Goal: Task Accomplishment & Management: Use online tool/utility

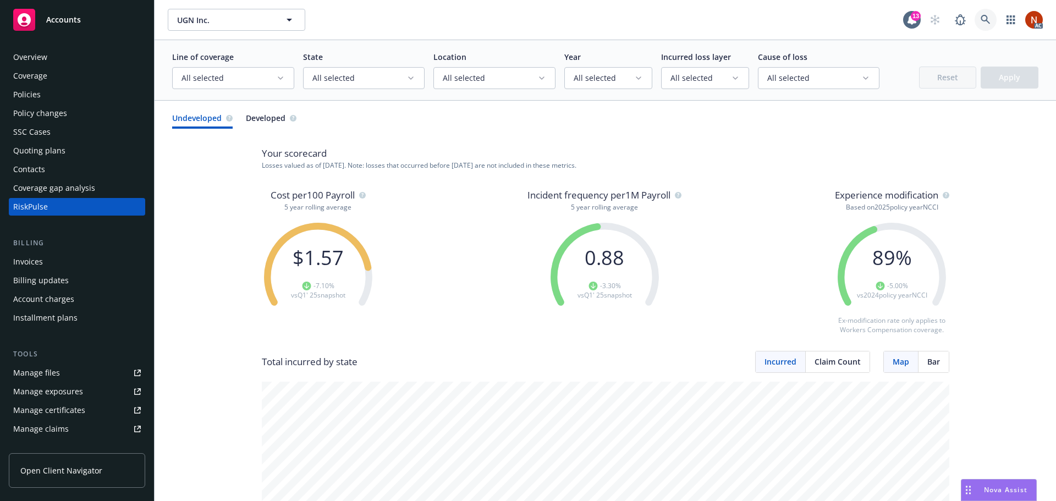
click at [980, 17] on icon at bounding box center [985, 20] width 10 height 10
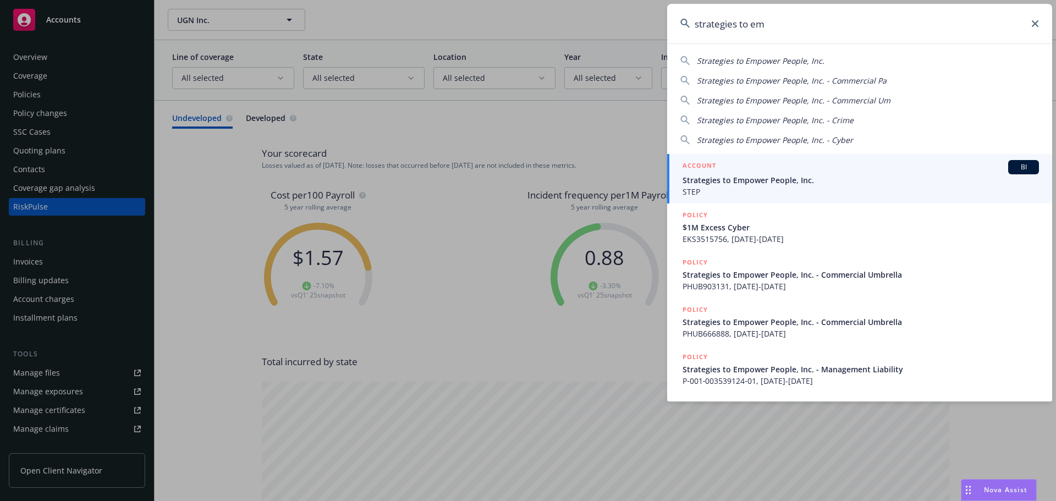
type input "strategies to em"
click at [783, 183] on span "Strategies to Empower People, Inc." at bounding box center [860, 180] width 356 height 12
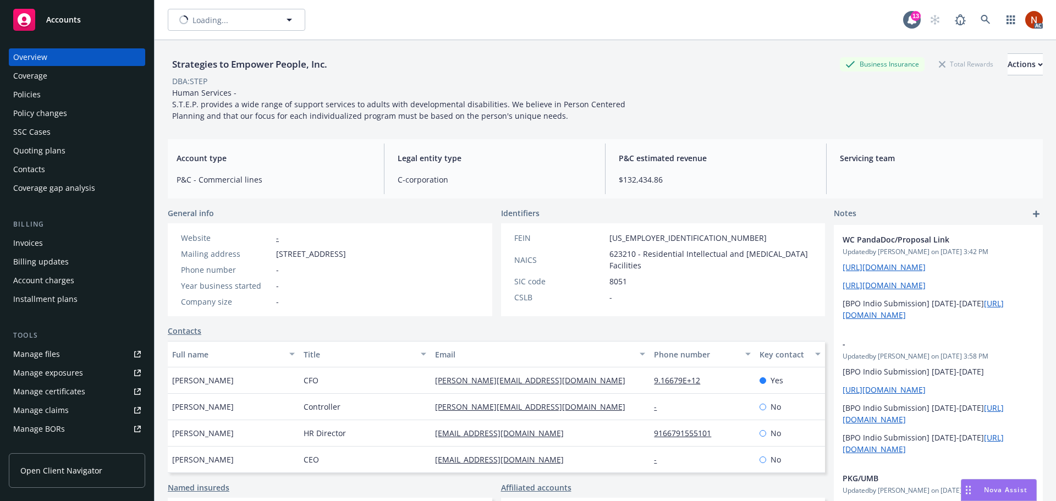
click at [46, 95] on div "Policies" at bounding box center [77, 95] width 128 height 18
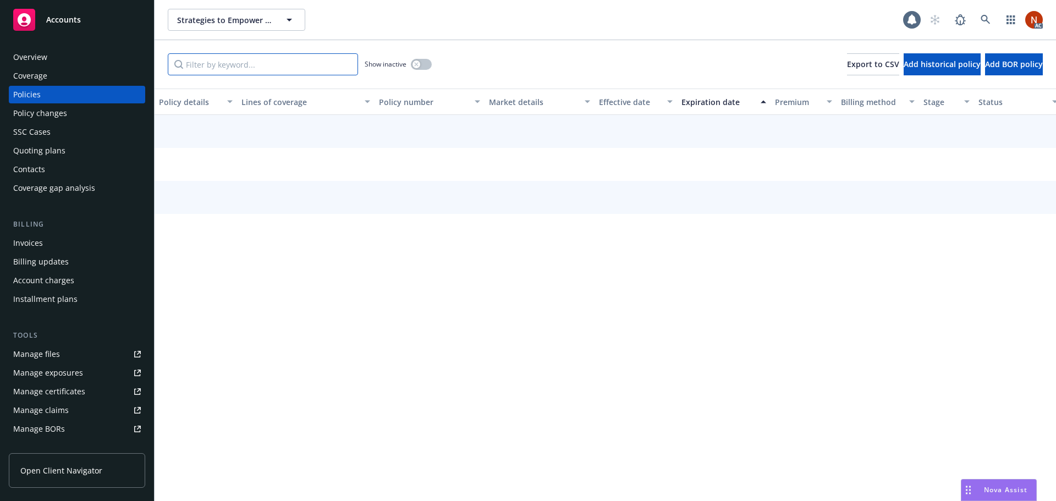
click at [231, 62] on input "Filter by keyword..." at bounding box center [263, 64] width 190 height 22
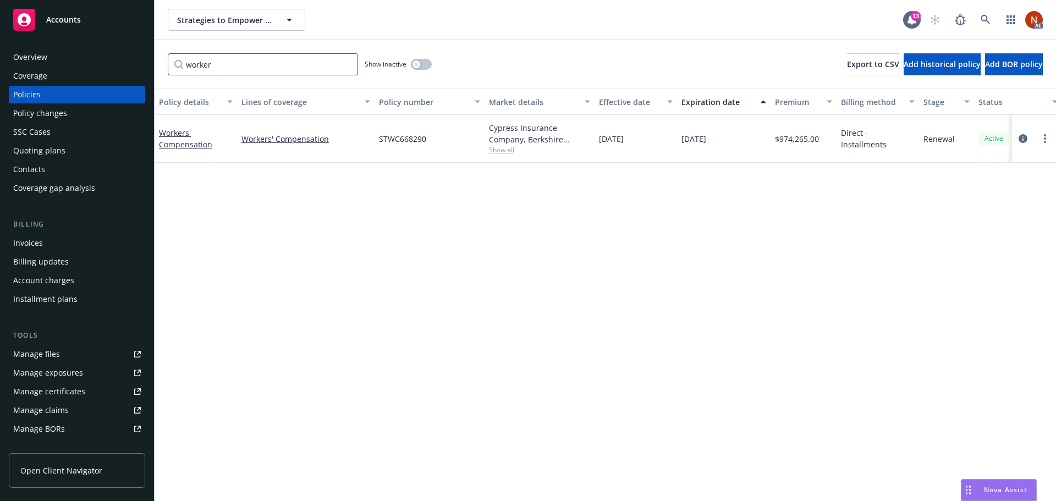
type input "worker"
click at [425, 65] on button "button" at bounding box center [421, 64] width 21 height 11
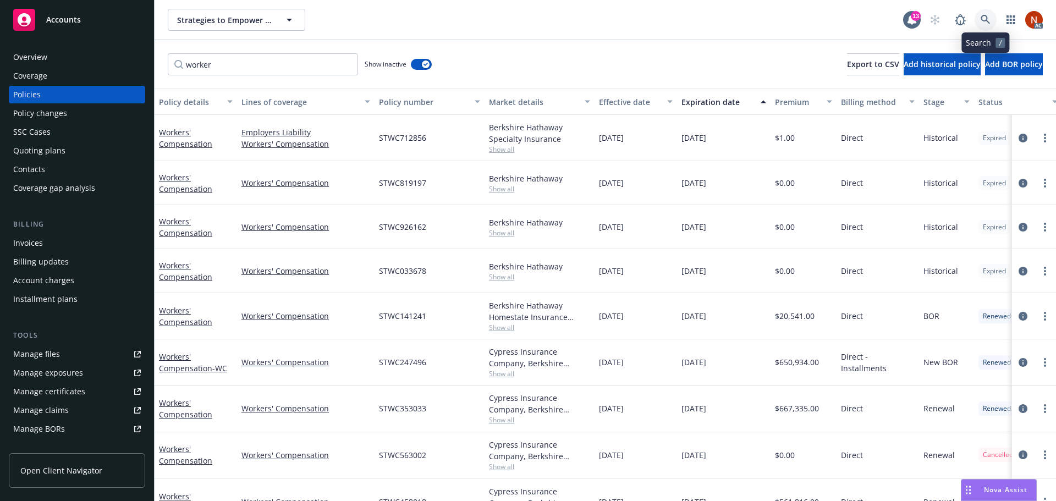
click at [978, 14] on link at bounding box center [985, 20] width 22 height 22
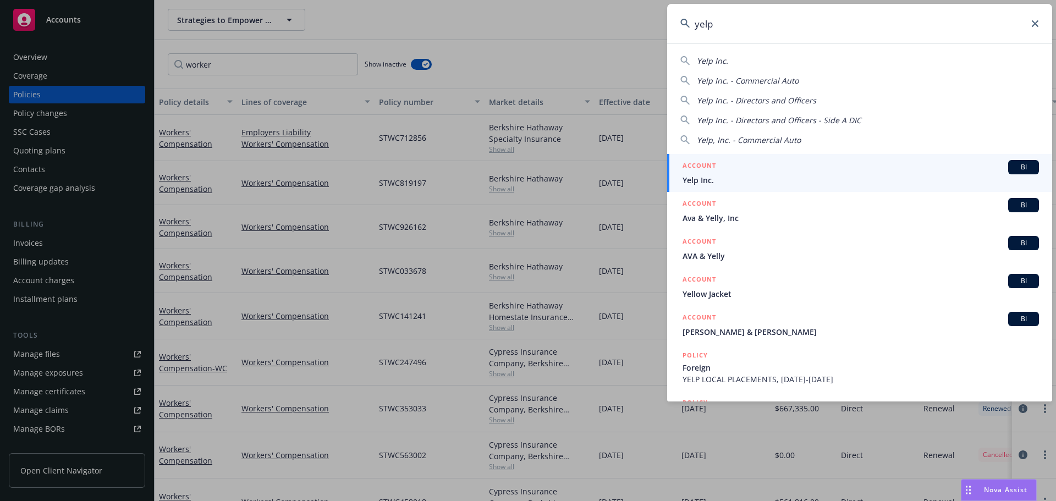
type input "yelp"
click at [793, 171] on div "ACCOUNT BI" at bounding box center [860, 167] width 356 height 14
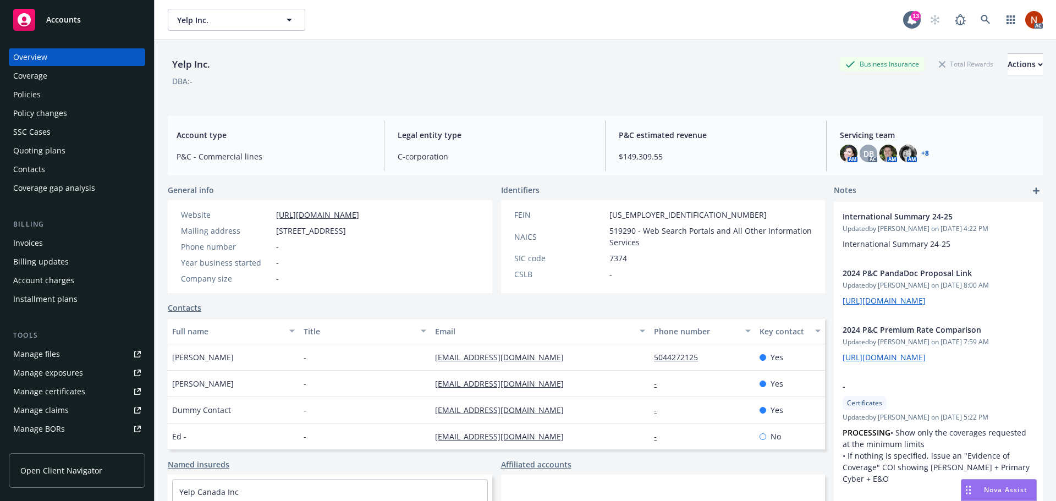
click at [49, 87] on div "Policies" at bounding box center [77, 95] width 128 height 18
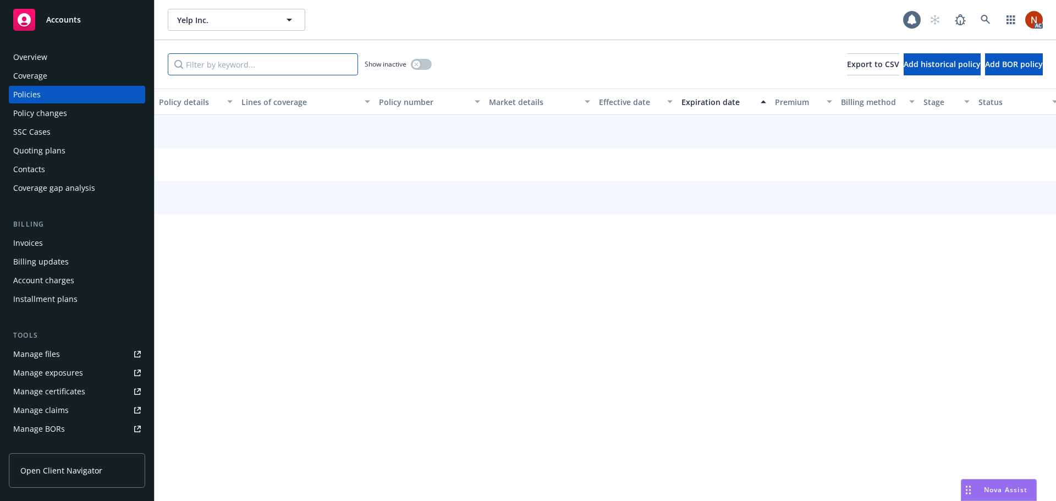
click at [207, 61] on input "Filter by keyword..." at bounding box center [263, 64] width 190 height 22
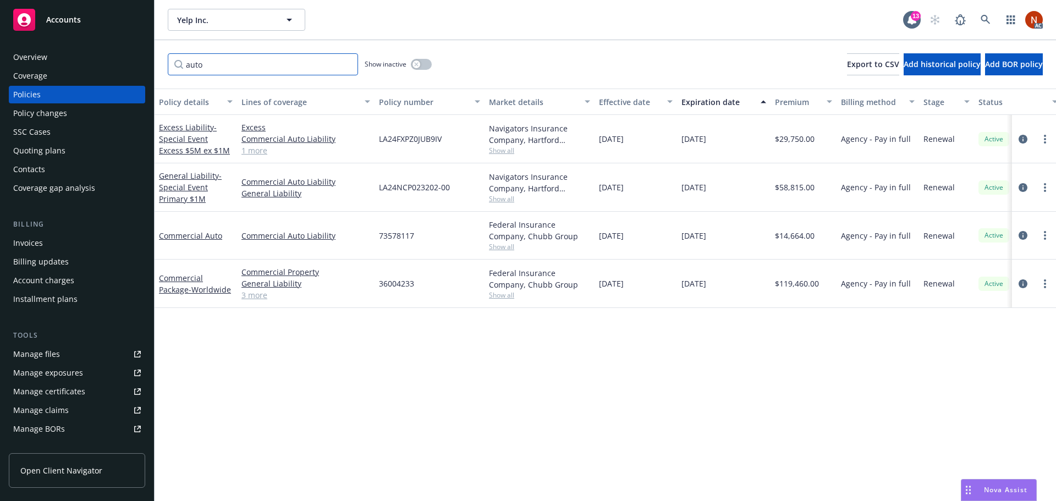
drag, startPoint x: 95, startPoint y: 60, endPoint x: 87, endPoint y: 59, distance: 7.8
click at [87, 59] on div "Accounts Overview Coverage Policies Policy changes SSC Cases Quoting plans Cont…" at bounding box center [528, 250] width 1056 height 501
drag, startPoint x: 261, startPoint y: 60, endPoint x: -15, endPoint y: 40, distance: 277.4
click at [0, 40] on html "Accounts Overview Coverage Policies Policy changes SSC Cases Quoting plans Cont…" at bounding box center [528, 250] width 1056 height 501
type input "auto"
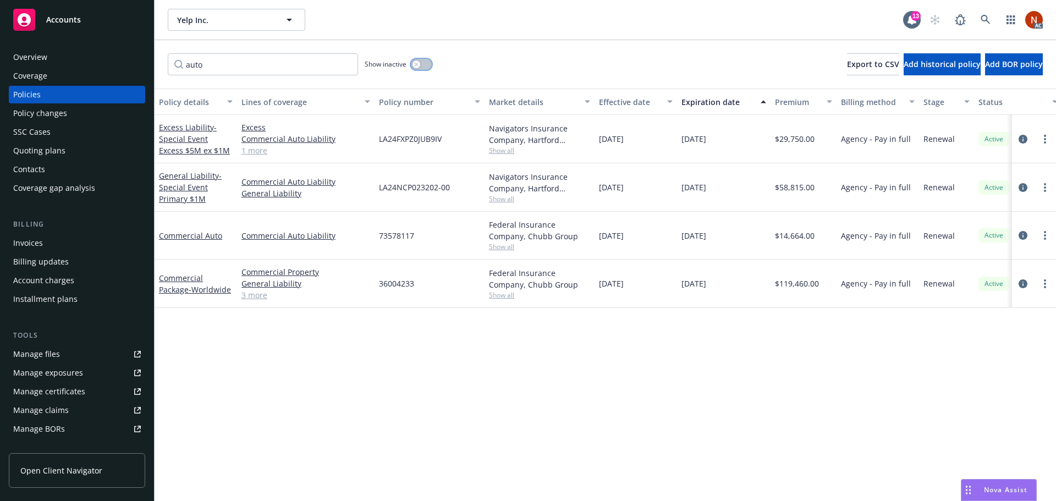
click at [419, 63] on div "button" at bounding box center [416, 64] width 8 height 8
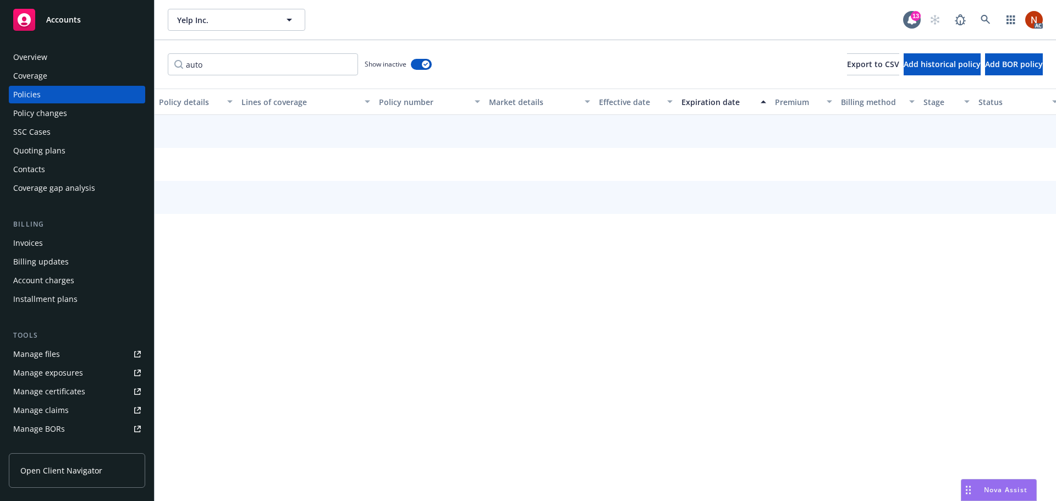
click at [618, 92] on button "Effective date" at bounding box center [635, 102] width 82 height 26
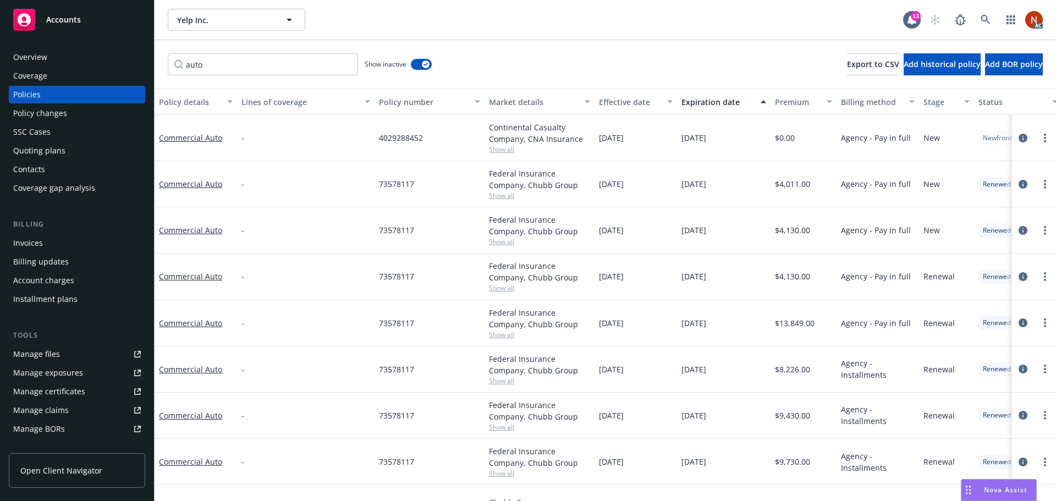
click at [631, 104] on div "Effective date" at bounding box center [630, 102] width 62 height 12
click at [616, 106] on div "Effective date" at bounding box center [630, 102] width 62 height 12
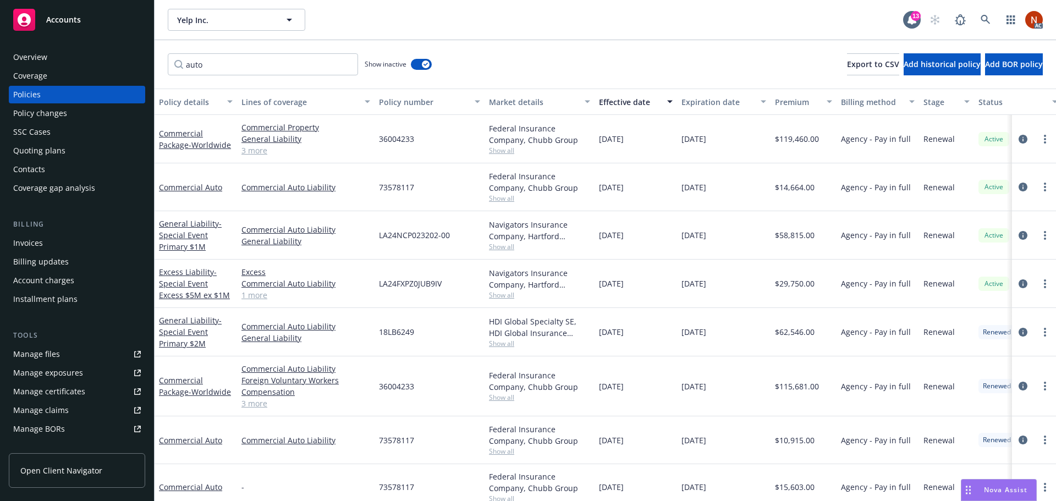
click at [613, 106] on div "Effective date" at bounding box center [630, 102] width 62 height 12
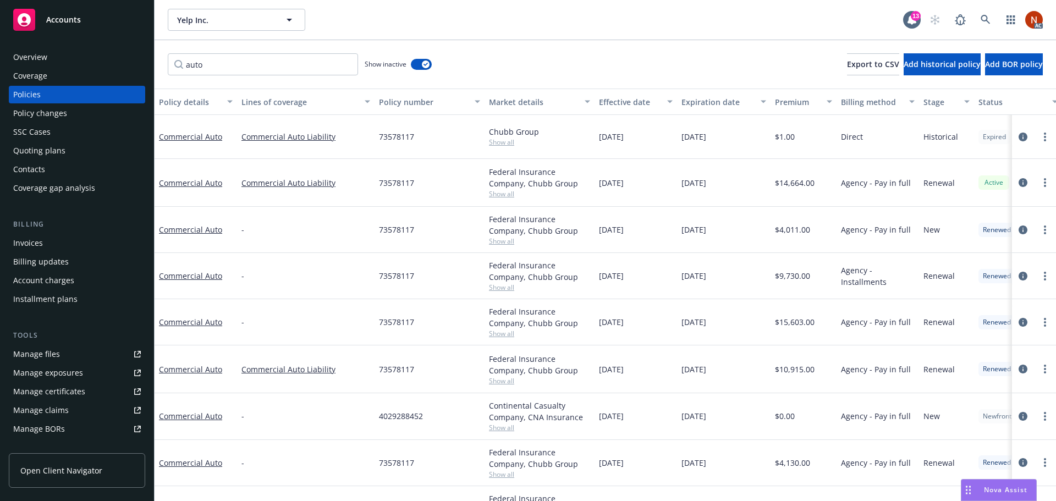
click at [611, 107] on div "Effective date" at bounding box center [630, 102] width 62 height 12
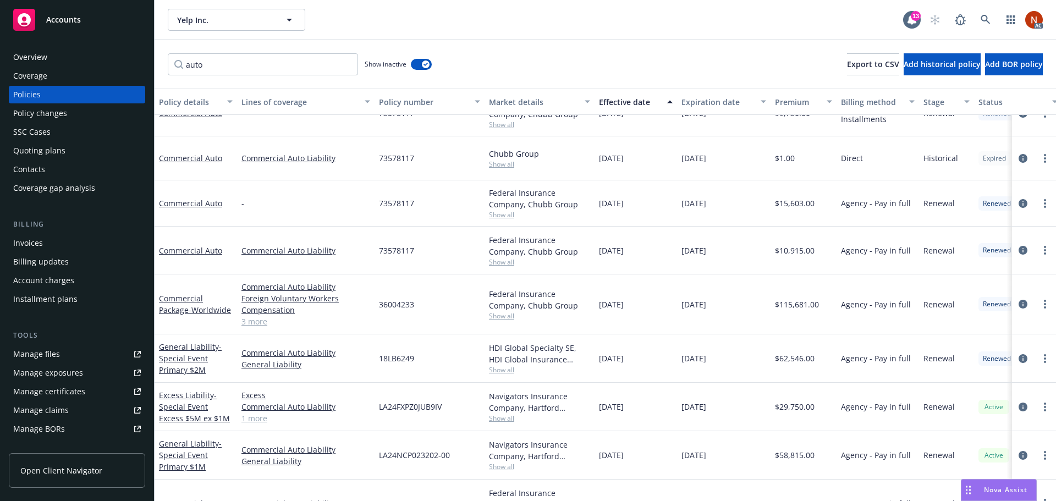
scroll to position [304, 0]
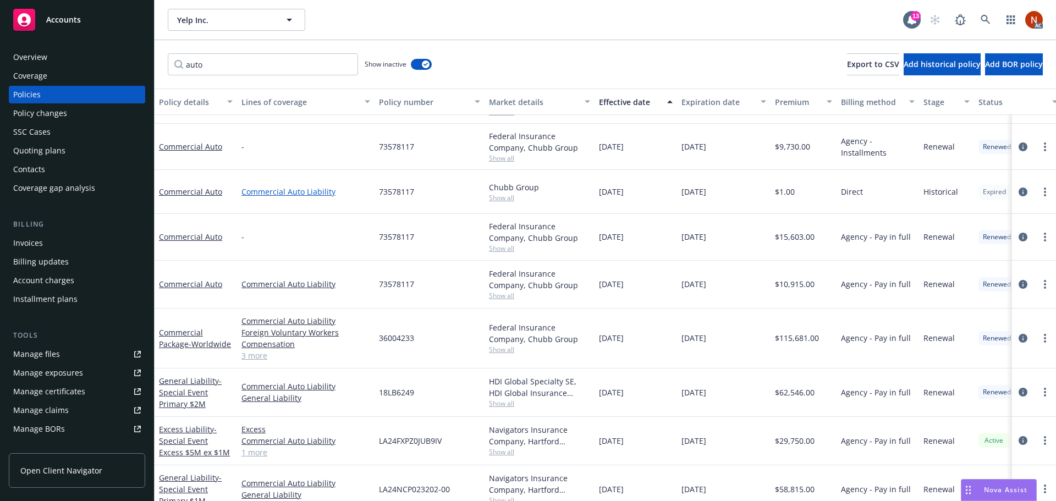
drag, startPoint x: 651, startPoint y: 195, endPoint x: 352, endPoint y: 190, distance: 298.1
click at [352, 190] on div "Commercial Auto Commercial Auto Liability 73578117 Chubb Group Show all 11/30/2…" at bounding box center [685, 192] width 1061 height 44
click at [984, 20] on icon at bounding box center [985, 20] width 10 height 10
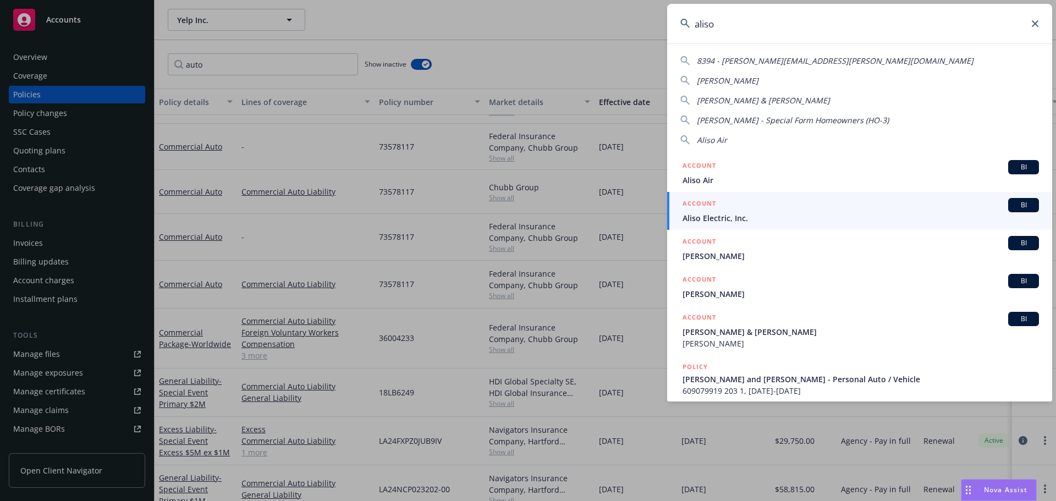
type input "aliso"
click at [739, 216] on span "Aliso Electric, Inc." at bounding box center [860, 218] width 356 height 12
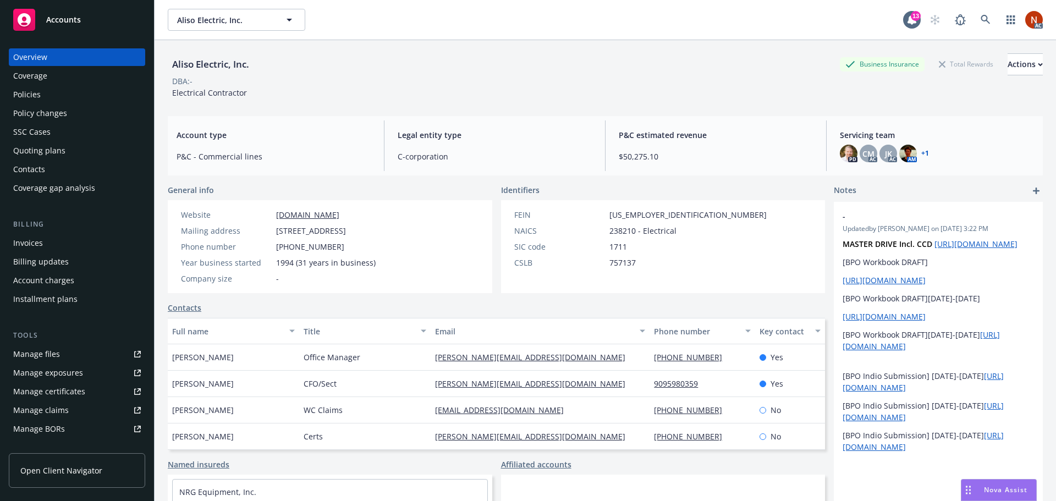
click at [47, 102] on div "Policies" at bounding box center [77, 95] width 128 height 18
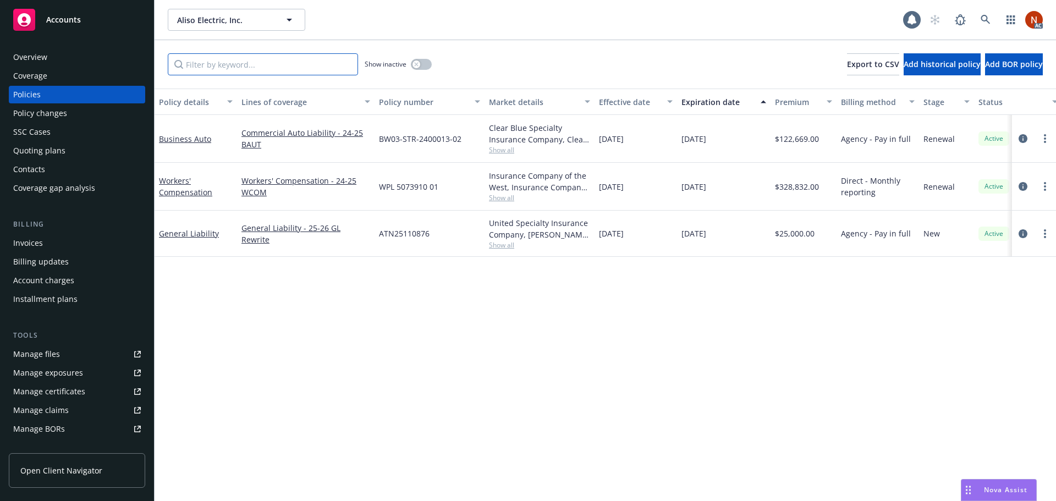
click at [202, 64] on input "Filter by keyword..." at bounding box center [263, 64] width 190 height 22
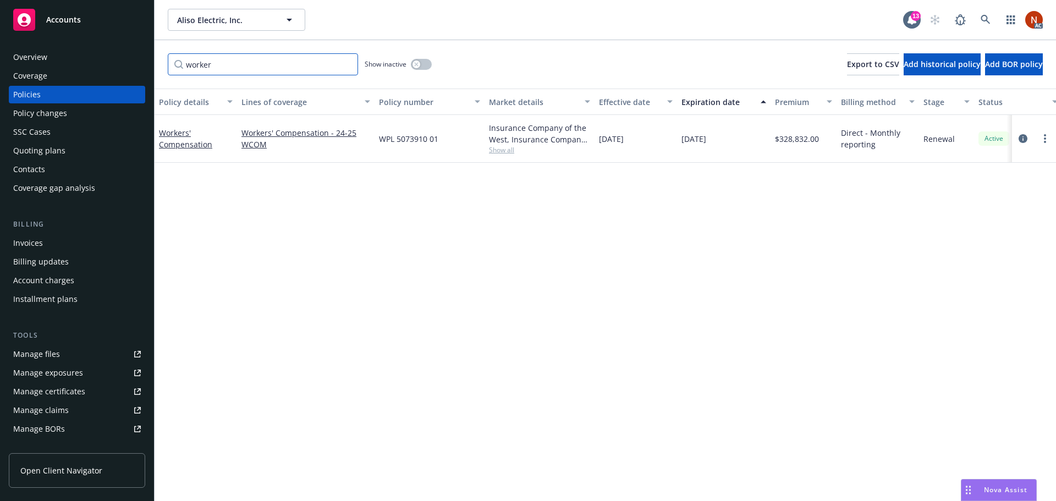
type input "worker"
drag, startPoint x: 420, startPoint y: 64, endPoint x: 514, endPoint y: 49, distance: 94.7
click at [420, 63] on button "button" at bounding box center [421, 64] width 21 height 11
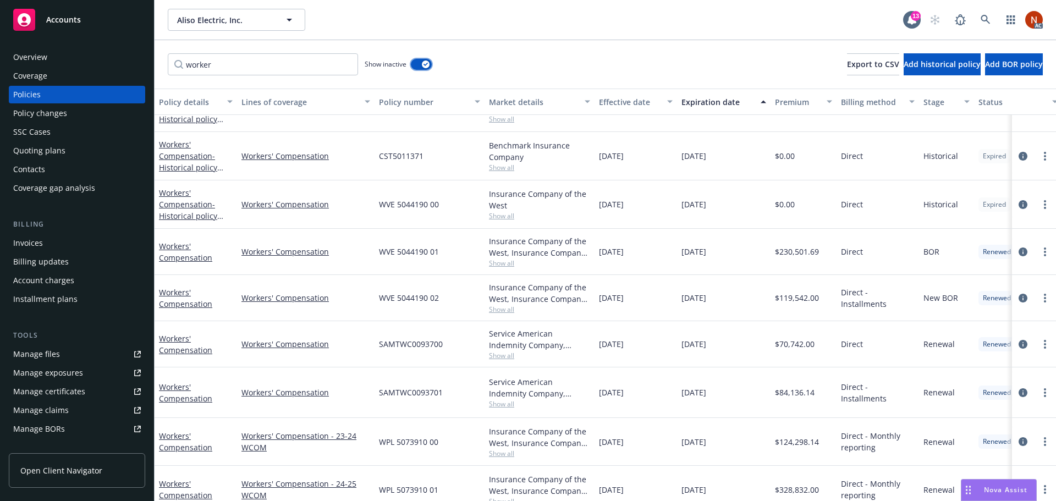
scroll to position [48, 0]
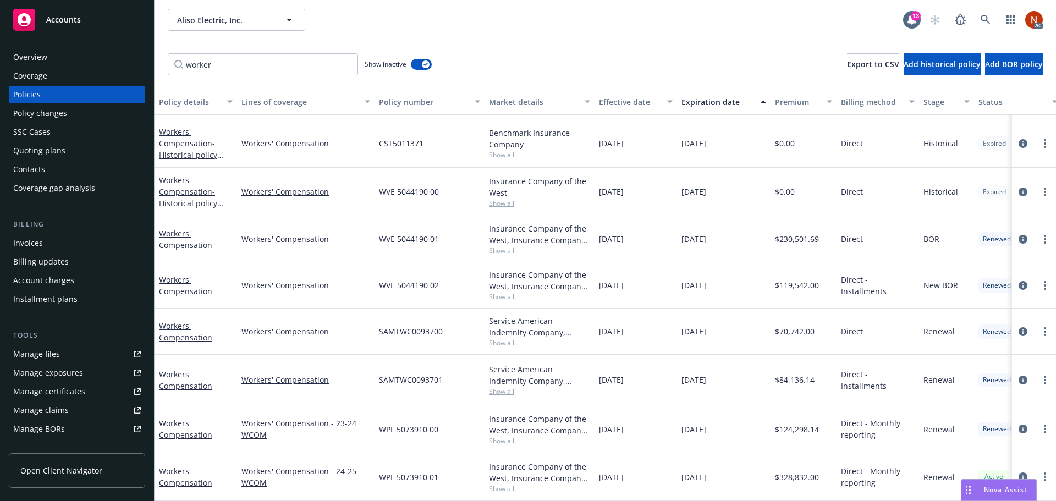
drag, startPoint x: 1015, startPoint y: 419, endPoint x: 899, endPoint y: 371, distance: 125.2
click at [899, 371] on div "Workers' Compensation - Historical policy created 2021-03-08 12:25:55 Workers' …" at bounding box center [685, 269] width 1061 height 396
click at [1018, 425] on icon "circleInformation" at bounding box center [1022, 429] width 9 height 9
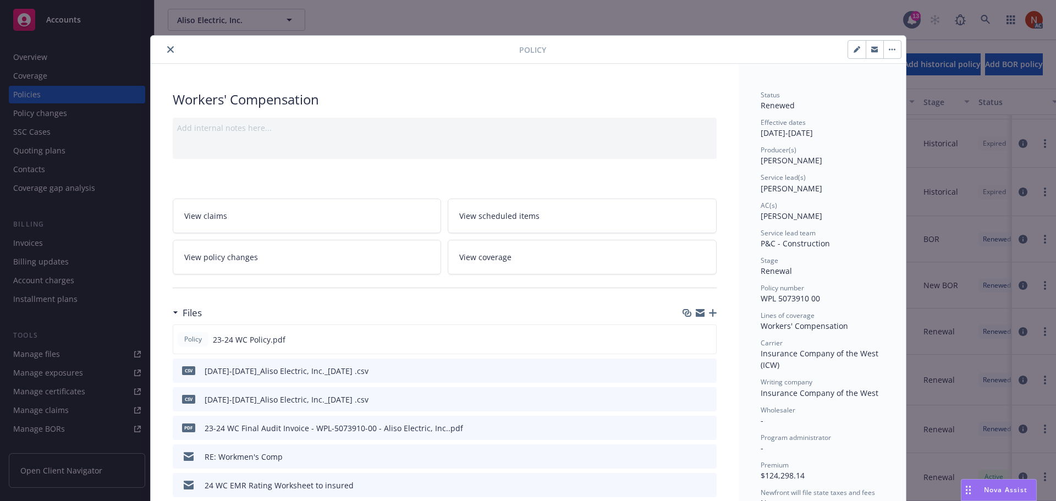
drag, startPoint x: 166, startPoint y: 50, endPoint x: 174, endPoint y: 58, distance: 12.1
click at [167, 50] on icon "close" at bounding box center [170, 49] width 7 height 7
click at [164, 46] on button "close" at bounding box center [170, 49] width 13 height 13
click at [167, 52] on icon "close" at bounding box center [170, 49] width 7 height 7
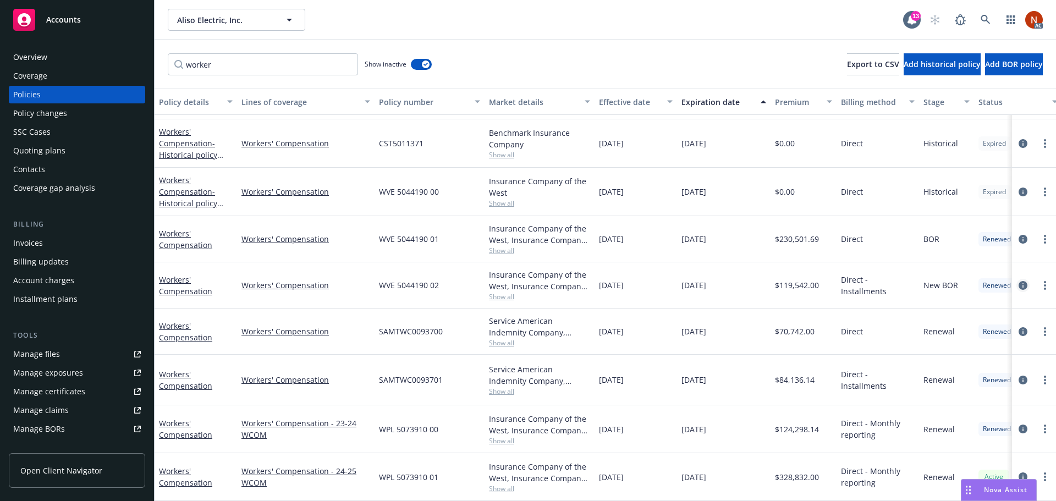
click at [1018, 281] on icon "circleInformation" at bounding box center [1022, 285] width 9 height 9
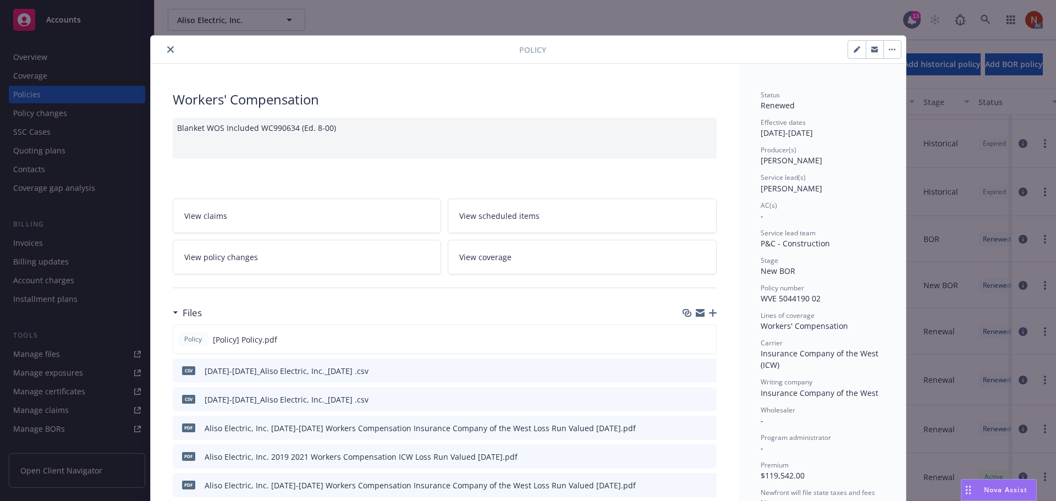
click at [171, 52] on div at bounding box center [337, 49] width 364 height 13
click at [168, 52] on icon "close" at bounding box center [170, 49] width 7 height 7
click at [166, 45] on div "worker Show inactive Export to CSV Add historical policy Add BOR policy" at bounding box center [605, 64] width 901 height 48
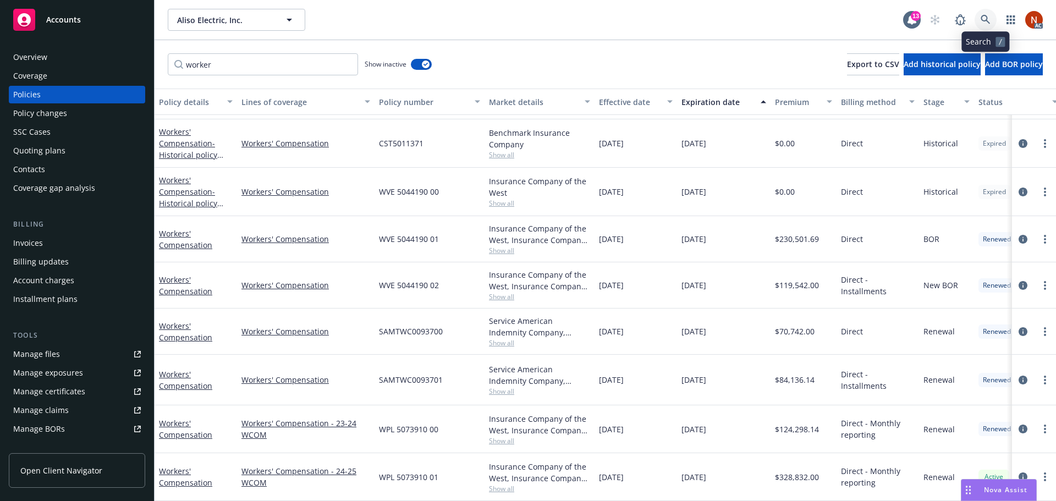
click at [984, 20] on icon at bounding box center [985, 20] width 10 height 10
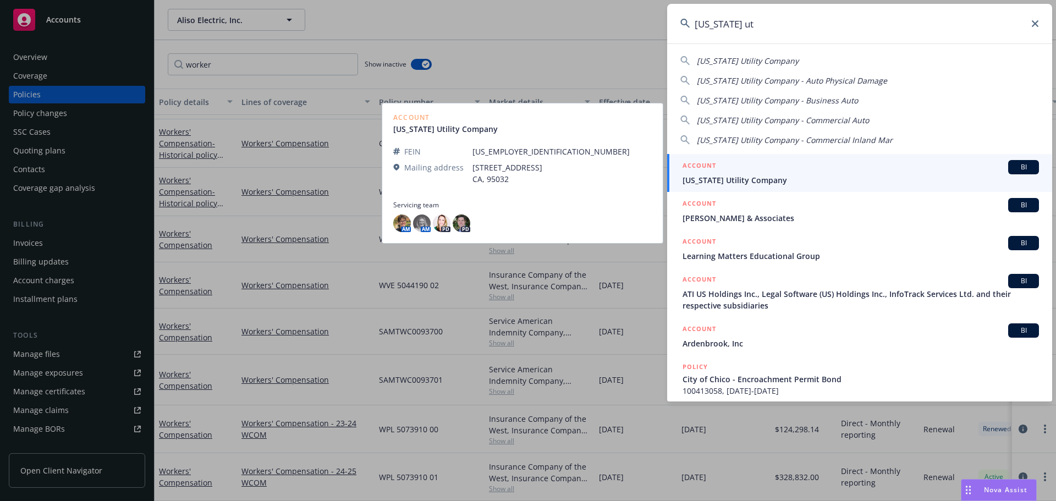
type input "california ut"
click at [767, 174] on div "ACCOUNT BI" at bounding box center [860, 167] width 356 height 14
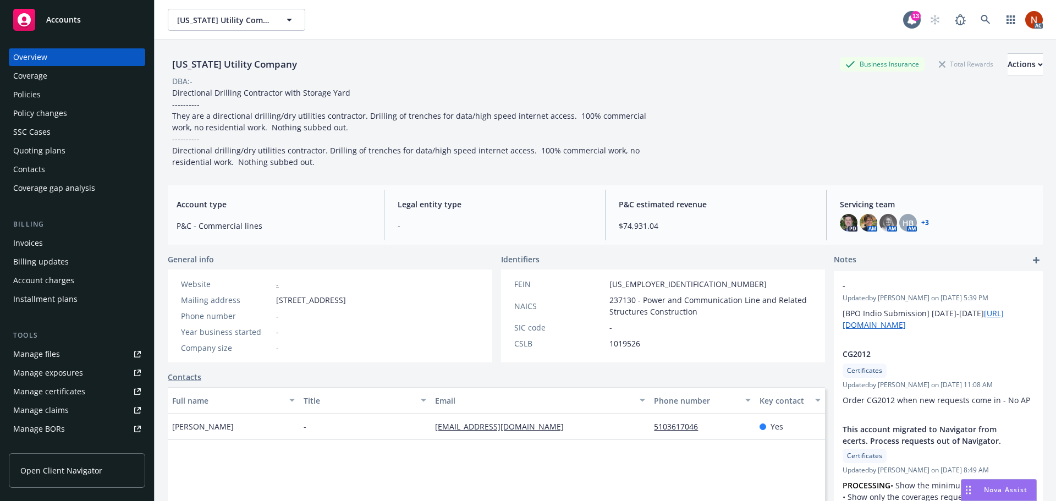
click at [36, 98] on div "Policies" at bounding box center [26, 95] width 27 height 18
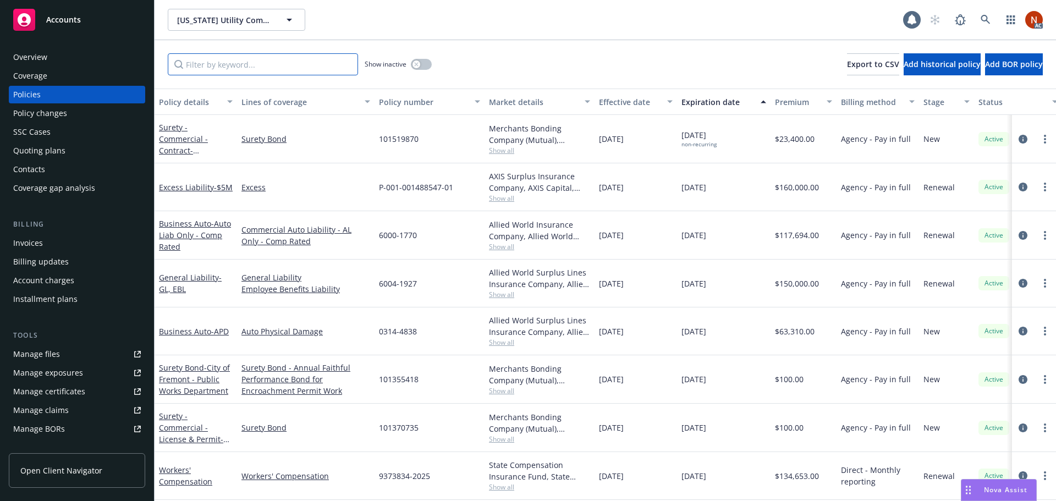
click at [217, 62] on input "Filter by keyword..." at bounding box center [263, 64] width 190 height 22
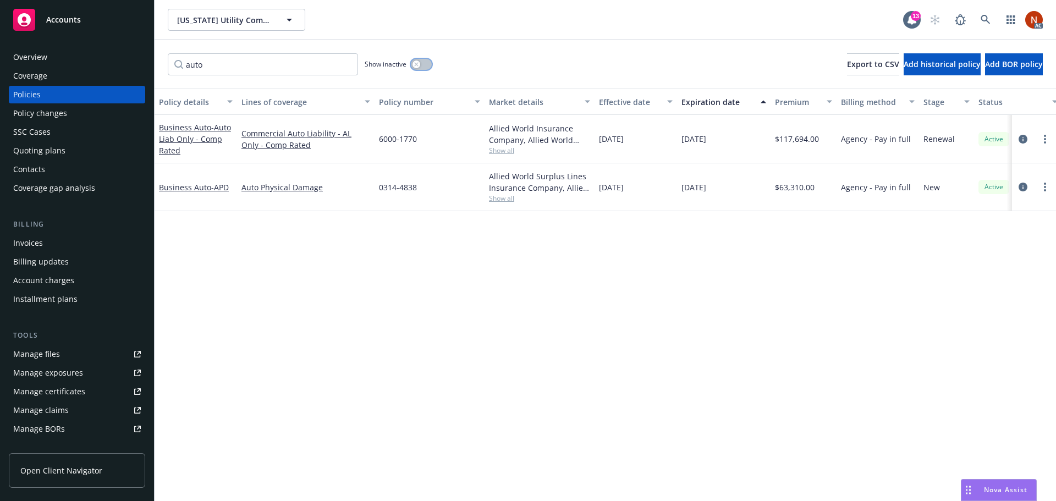
click at [420, 69] on button "button" at bounding box center [421, 64] width 21 height 11
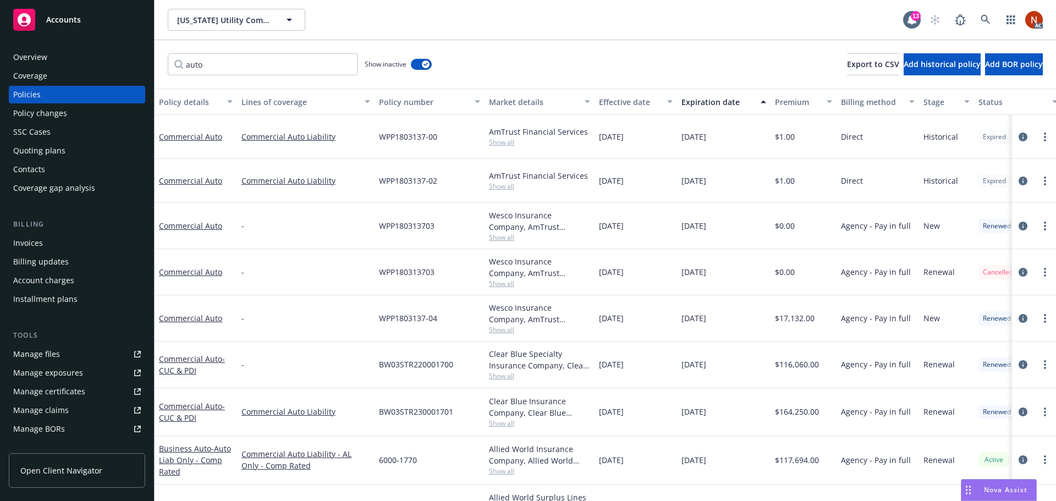
click at [642, 103] on div "Effective date" at bounding box center [630, 102] width 62 height 12
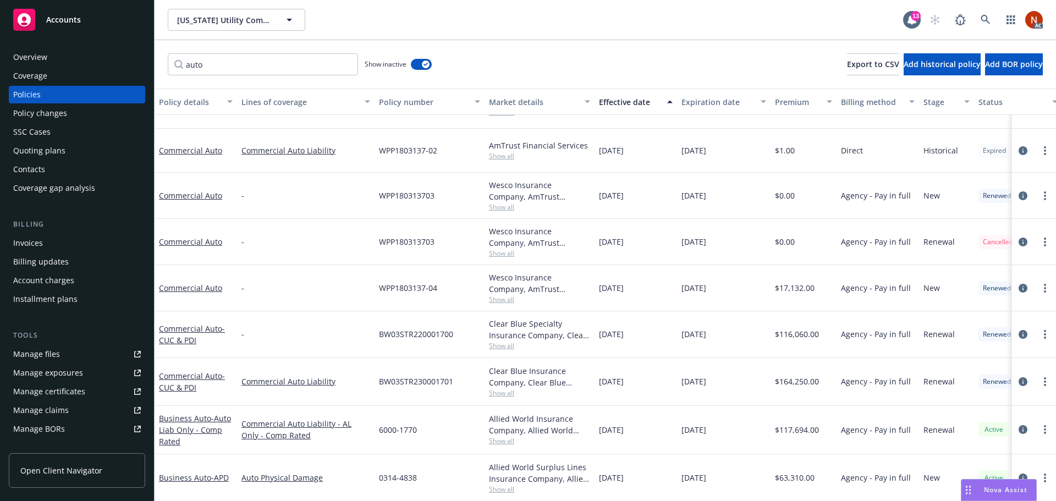
scroll to position [40, 0]
drag, startPoint x: 576, startPoint y: 426, endPoint x: 384, endPoint y: 425, distance: 192.5
click at [380, 425] on div "Business Auto - Auto Liab Only - Comp Rated Commercial Auto Liability - AL Only…" at bounding box center [685, 429] width 1061 height 48
click at [1018, 424] on icon "circleInformation" at bounding box center [1022, 428] width 9 height 9
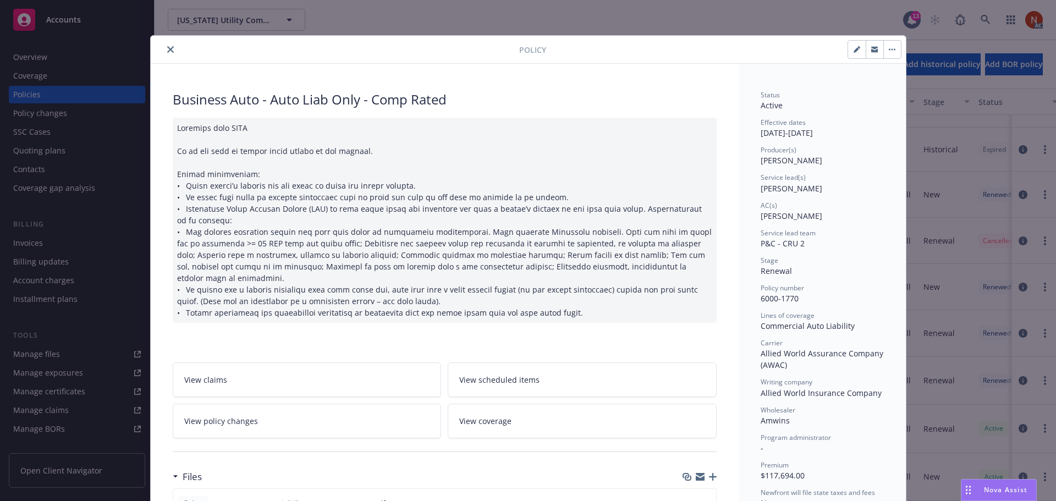
click at [167, 47] on icon "close" at bounding box center [170, 49] width 7 height 7
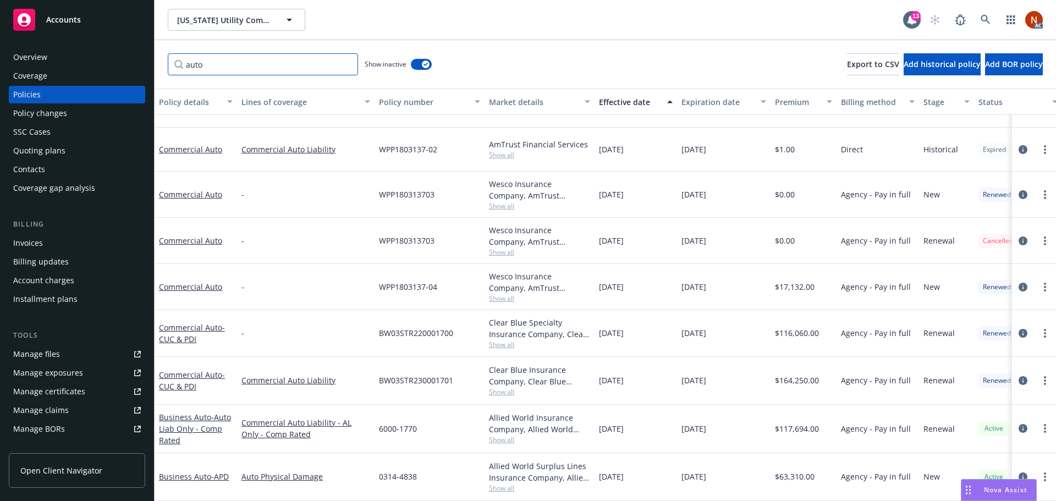
drag, startPoint x: 243, startPoint y: 60, endPoint x: 102, endPoint y: 57, distance: 140.8
click at [102, 57] on div "Accounts Overview Coverage Policies Policy changes SSC Cases Quoting plans Cont…" at bounding box center [528, 250] width 1056 height 501
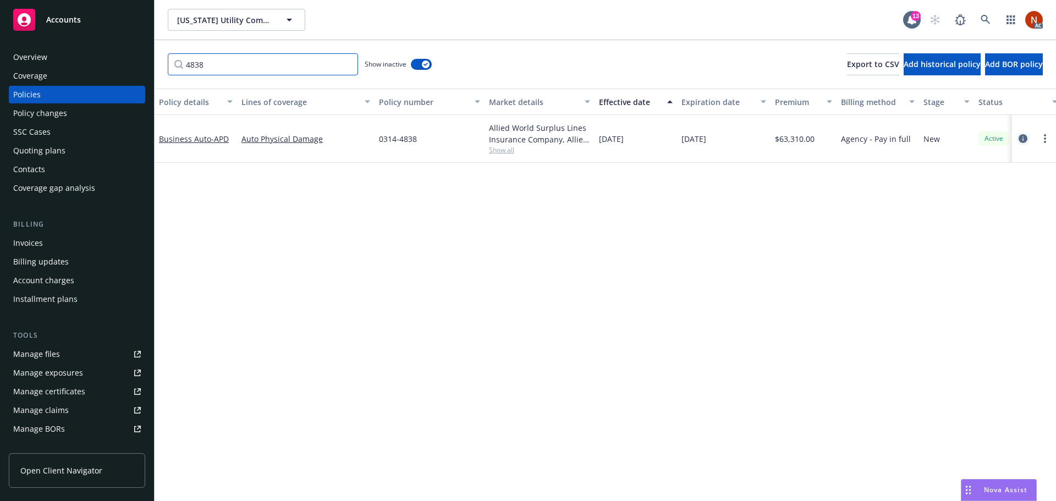
type input "4838"
click at [1027, 137] on link "circleInformation" at bounding box center [1022, 138] width 13 height 13
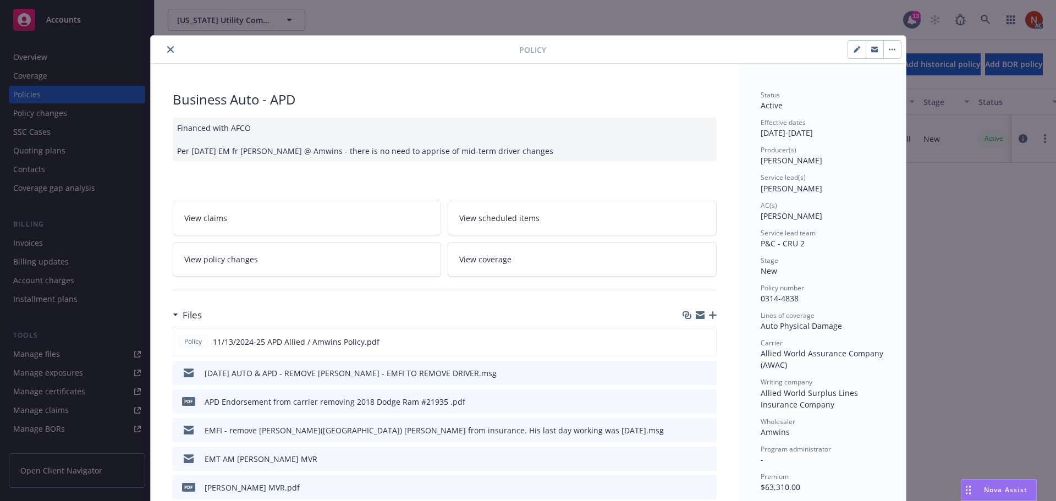
click at [167, 49] on icon "close" at bounding box center [170, 49] width 7 height 7
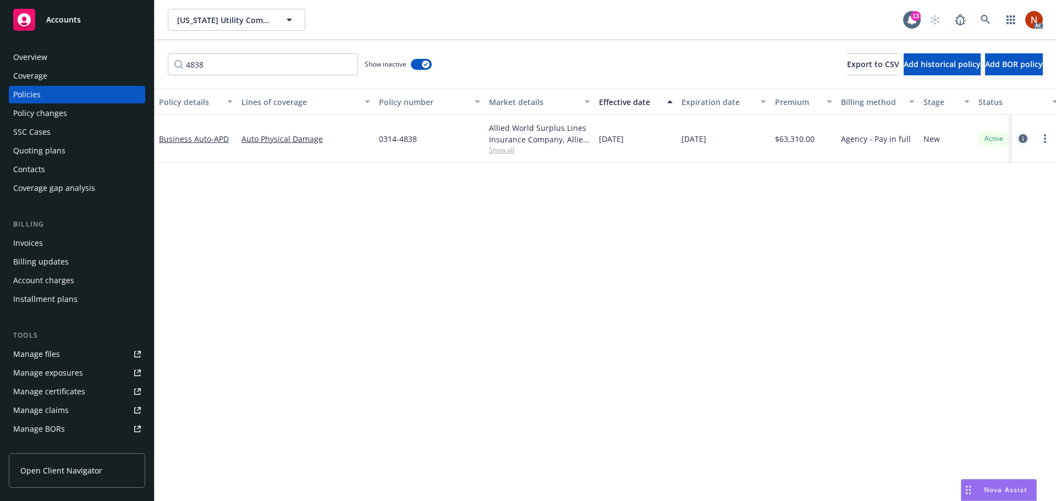
click at [1020, 139] on icon "circleInformation" at bounding box center [1022, 138] width 9 height 9
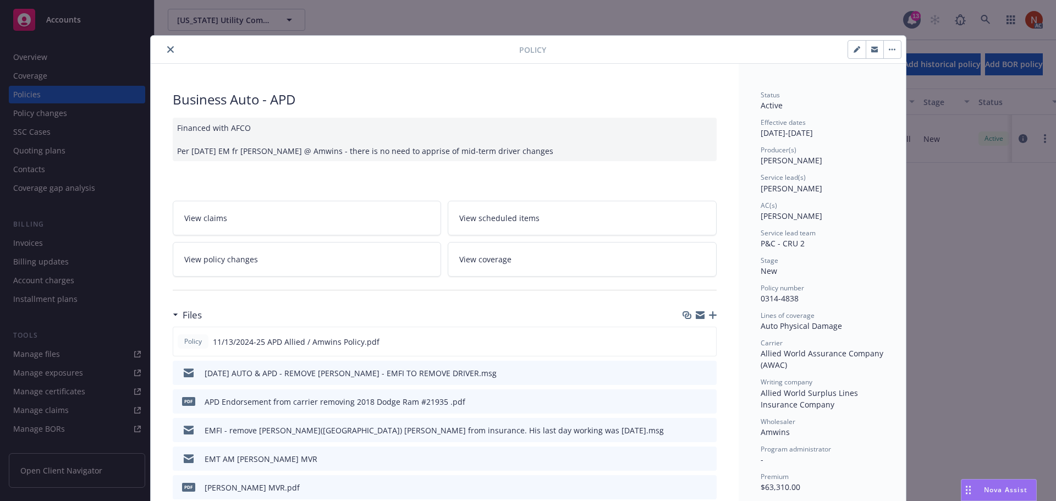
click at [168, 41] on div "Policy" at bounding box center [528, 50] width 755 height 28
click at [158, 57] on div "Policy" at bounding box center [528, 50] width 755 height 28
click at [167, 46] on icon "close" at bounding box center [170, 49] width 7 height 7
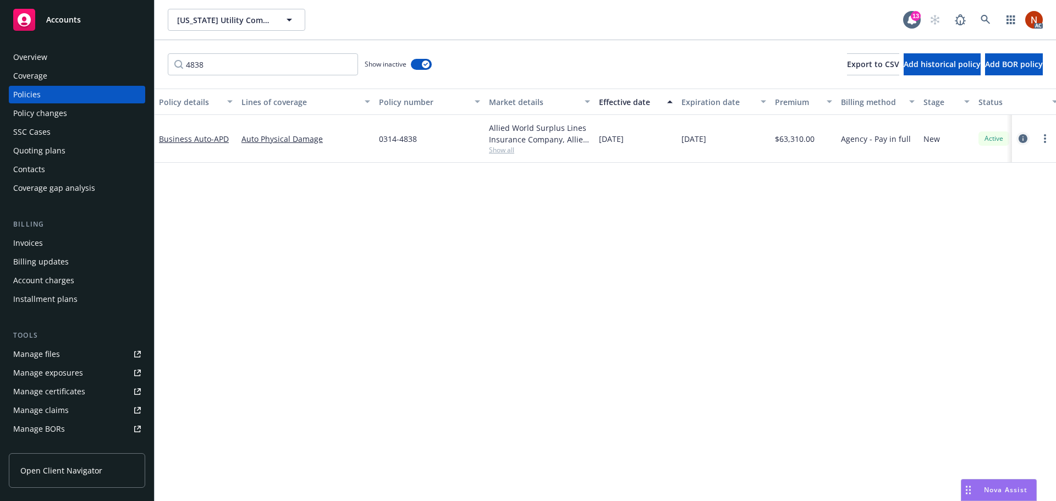
click at [1023, 137] on icon "circleInformation" at bounding box center [1022, 138] width 9 height 9
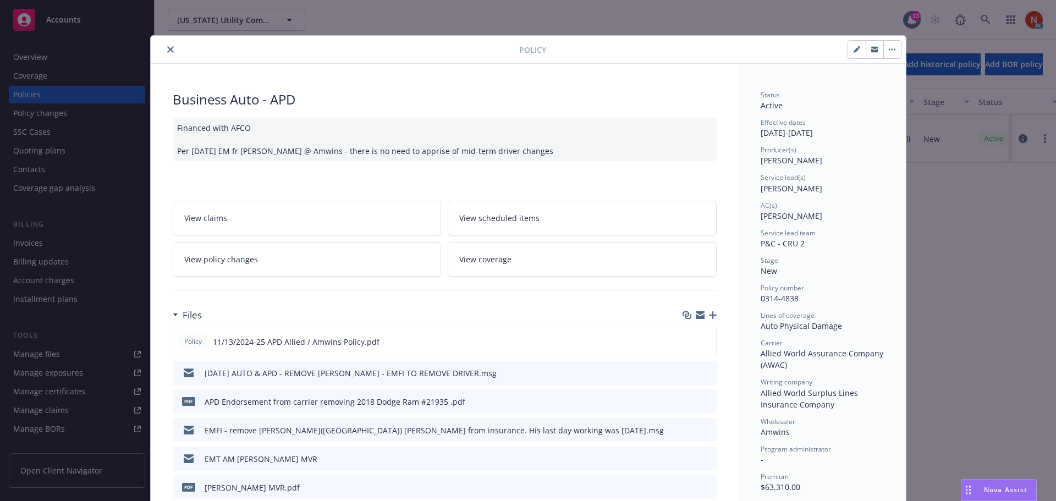
scroll to position [33, 0]
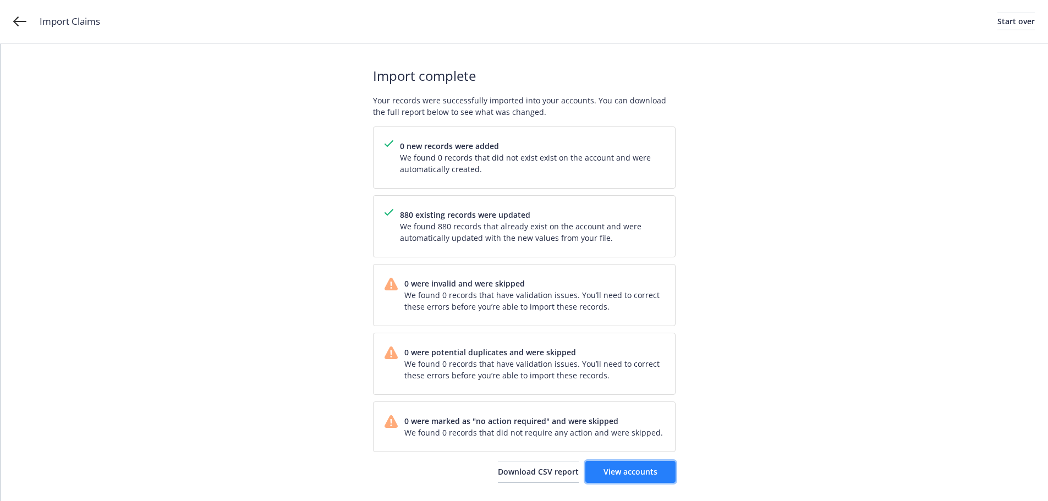
click at [646, 470] on span "View accounts" at bounding box center [630, 471] width 54 height 10
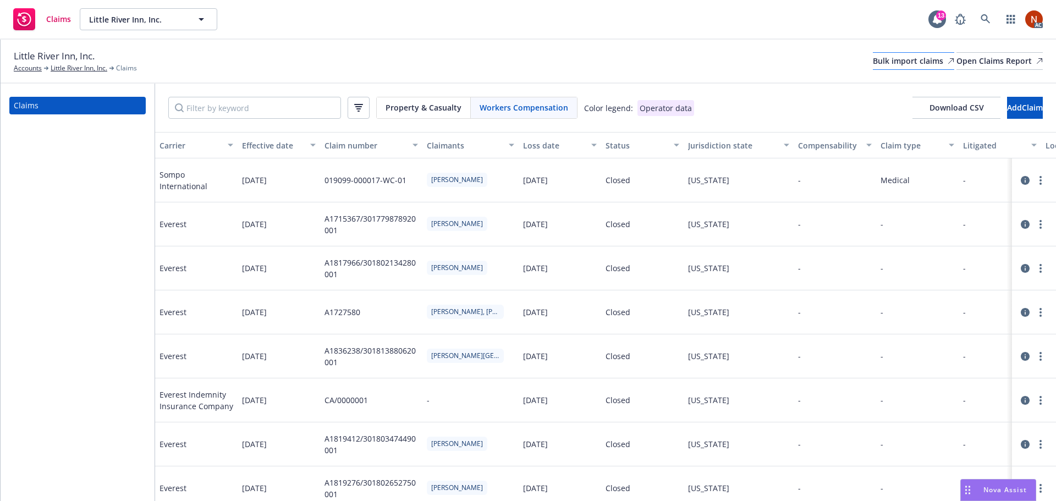
click at [873, 65] on div "Bulk import claims" at bounding box center [913, 61] width 81 height 16
click at [873, 58] on div "Bulk import claims" at bounding box center [913, 61] width 81 height 16
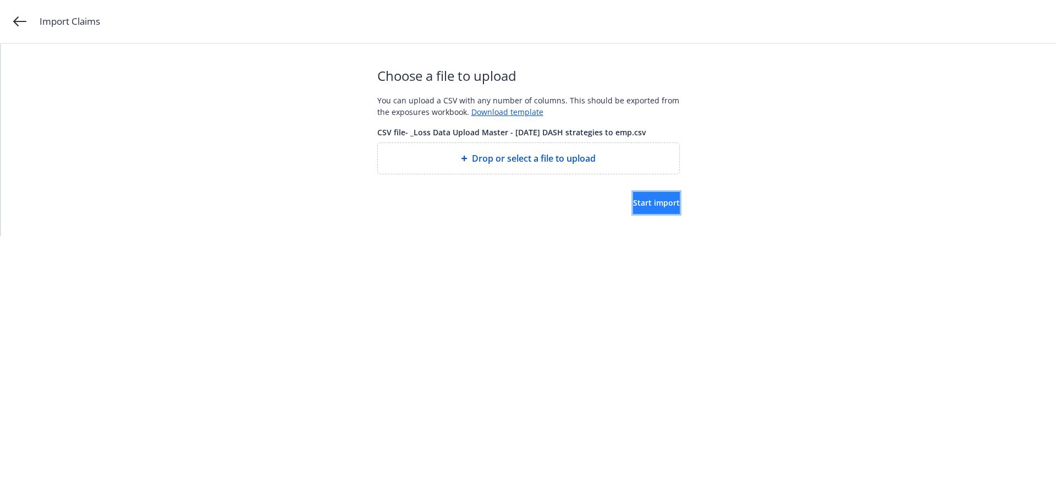
click at [633, 199] on span "Start import" at bounding box center [656, 202] width 47 height 10
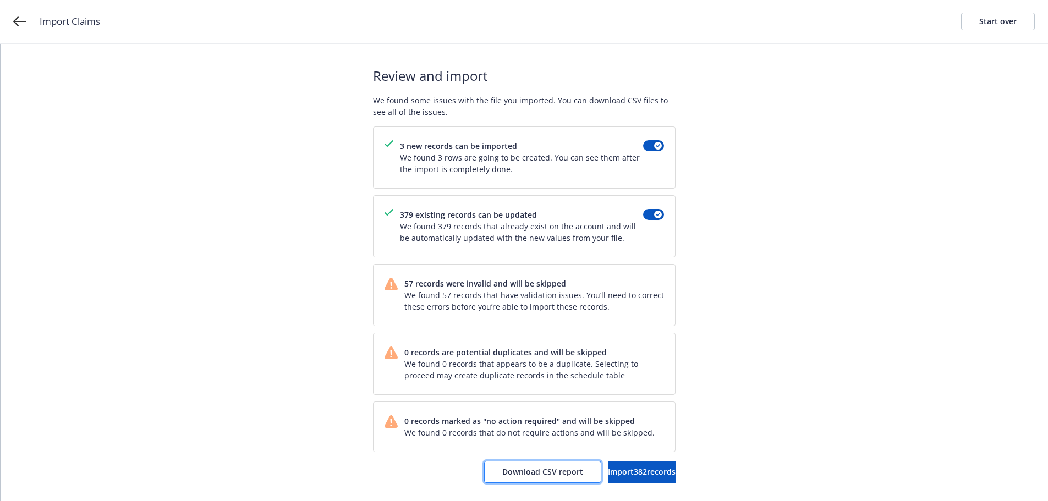
click at [533, 471] on span "Download CSV report" at bounding box center [542, 471] width 81 height 10
